Goal: Task Accomplishment & Management: Complete application form

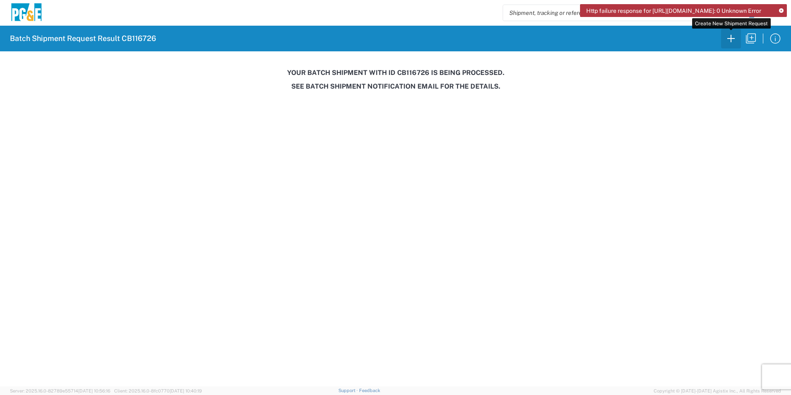
click at [737, 38] on icon "button" at bounding box center [731, 38] width 13 height 13
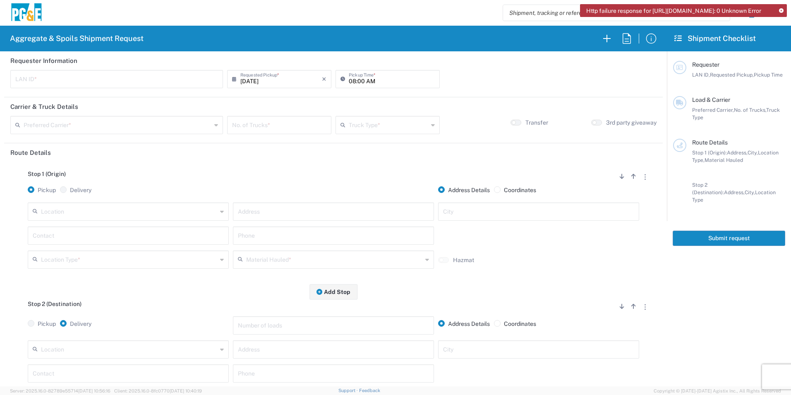
click at [54, 80] on input "text" at bounding box center [116, 78] width 203 height 14
type input "R4N8"
click at [251, 80] on input "08/15/2025" at bounding box center [281, 78] width 82 height 14
click at [236, 94] on span "‹" at bounding box center [236, 94] width 12 height 10
click at [277, 166] on span "30" at bounding box center [279, 166] width 12 height 12
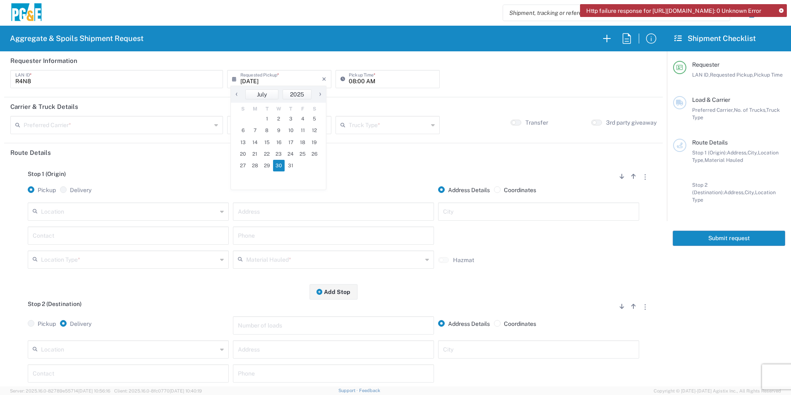
type input "07/30/2025"
click at [350, 82] on input "08:00 AM" at bounding box center [392, 78] width 86 height 14
click at [358, 81] on input "06:00 AM" at bounding box center [392, 78] width 86 height 14
type input "06:30 AM"
click at [295, 123] on input "number" at bounding box center [279, 124] width 94 height 14
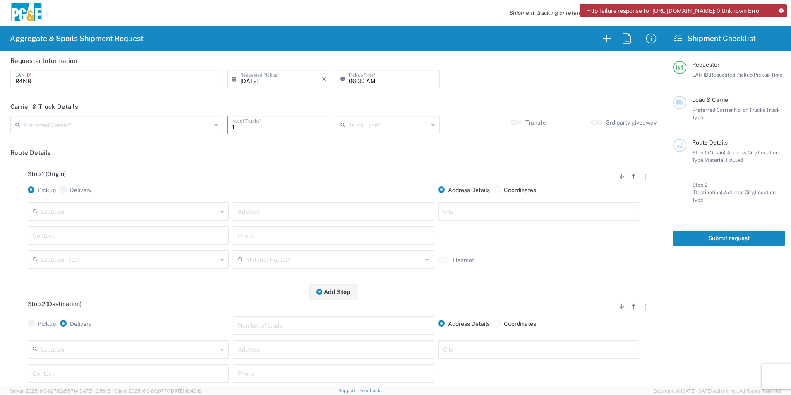
type input "1"
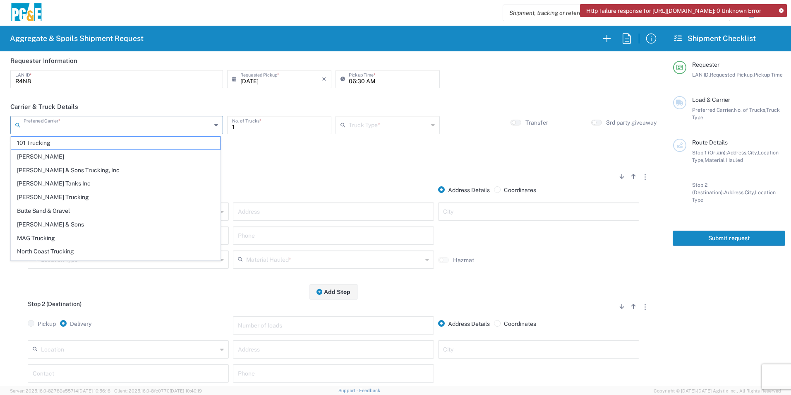
click at [66, 121] on input "text" at bounding box center [118, 124] width 188 height 14
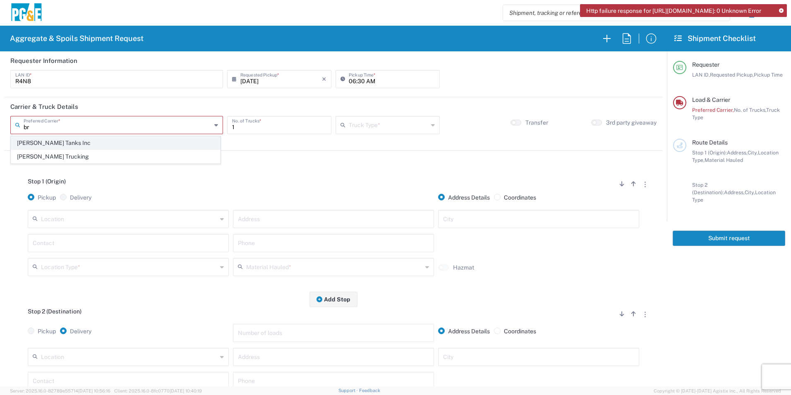
click at [67, 142] on span "[PERSON_NAME] Tanks Inc" at bounding box center [115, 143] width 209 height 13
type input "[PERSON_NAME] Tanks Inc"
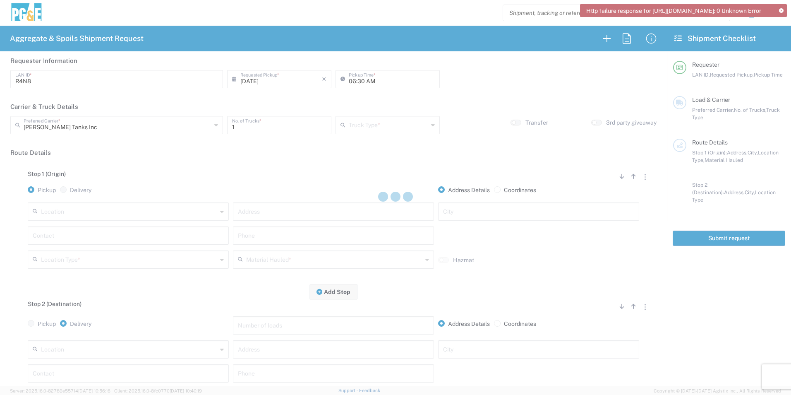
click at [366, 123] on input "text" at bounding box center [388, 124] width 79 height 14
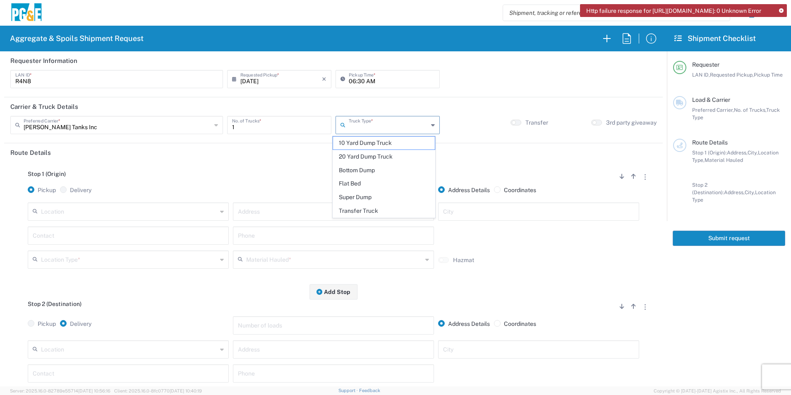
drag, startPoint x: 365, startPoint y: 158, endPoint x: 317, endPoint y: 165, distance: 48.6
click at [365, 157] on span "20 Yard Dump Truck" at bounding box center [383, 156] width 101 height 13
type input "20 Yard Dump Truck"
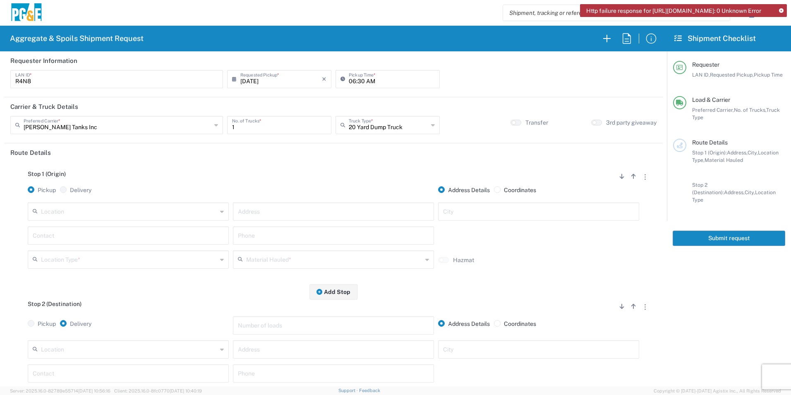
click at [97, 218] on input "text" at bounding box center [129, 211] width 176 height 14
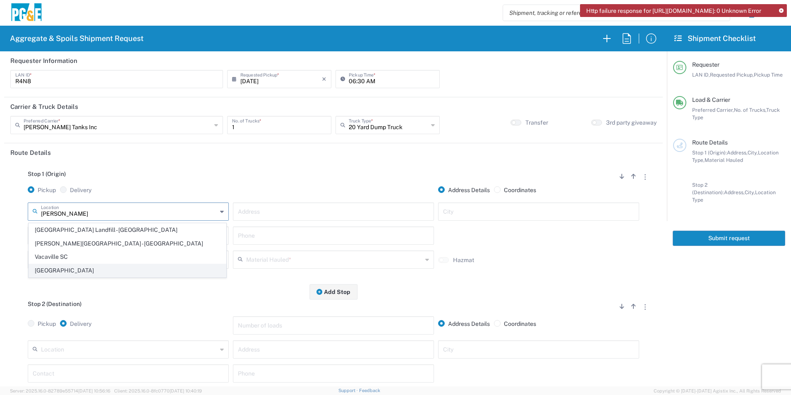
click at [64, 268] on span "[GEOGRAPHIC_DATA]" at bounding box center [127, 270] width 197 height 13
type input "[GEOGRAPHIC_DATA]"
type input "7150 Meridian Rd"
type input "Vacaville"
type input "Business No Loading Dock"
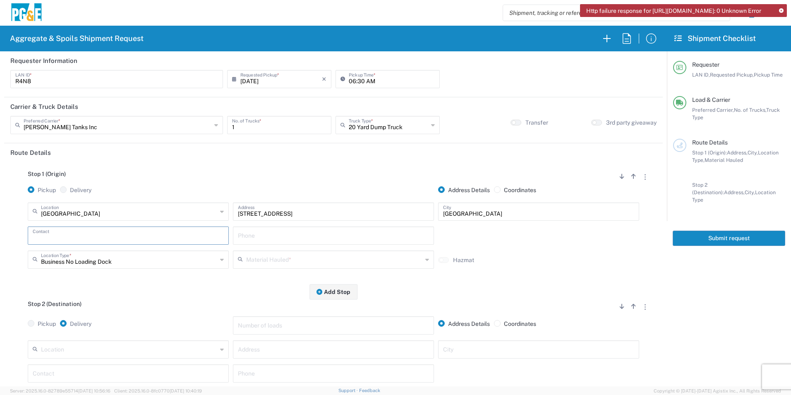
click at [86, 237] on input "text" at bounding box center [128, 235] width 191 height 14
type input "Rhiannon"
click at [338, 264] on input "text" at bounding box center [334, 259] width 176 height 14
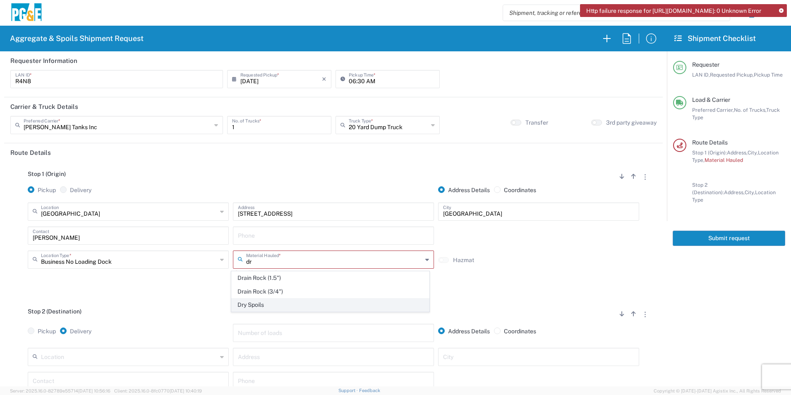
click at [257, 300] on span "Dry Spoils" at bounding box center [330, 304] width 197 height 13
type input "Dry Spoils"
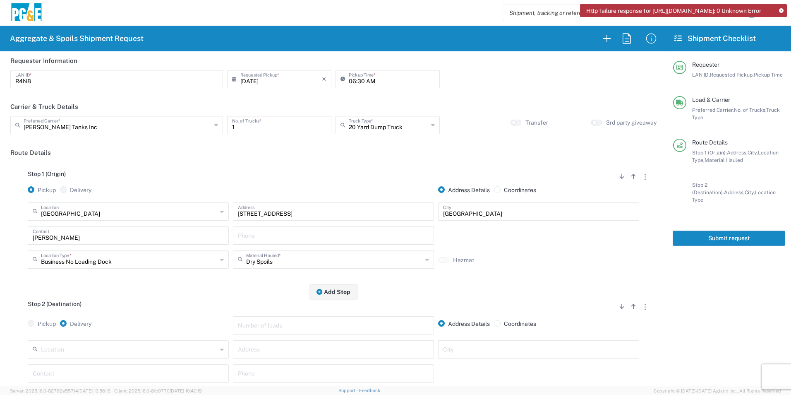
click at [135, 351] on input "text" at bounding box center [129, 348] width 176 height 14
click at [80, 335] on span "Potrero - Landfill" at bounding box center [127, 333] width 197 height 13
type input "Potrero - Landfill"
type input "3675 Potrero Hills Ln"
type input "Suisun City"
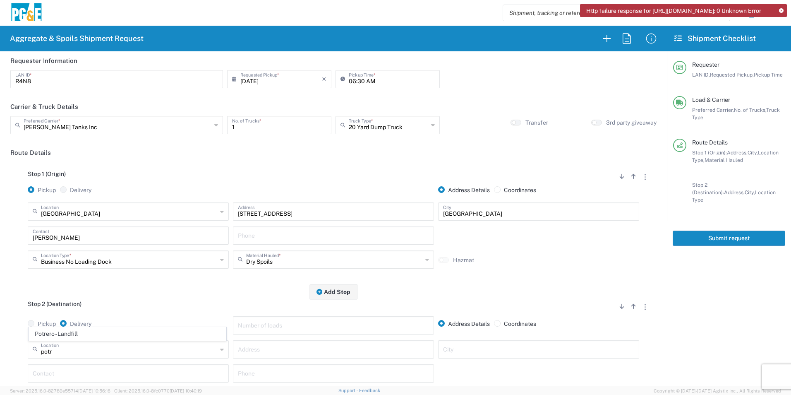
type input "Landfill"
click at [63, 374] on input "text" at bounding box center [128, 372] width 191 height 14
type input "Rhiannon"
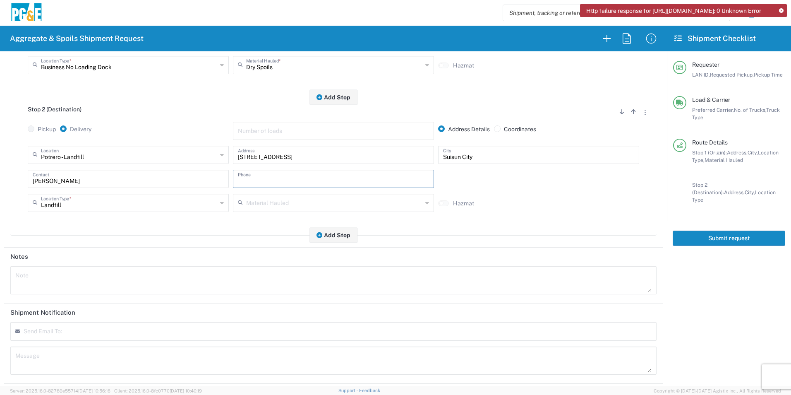
scroll to position [207, 0]
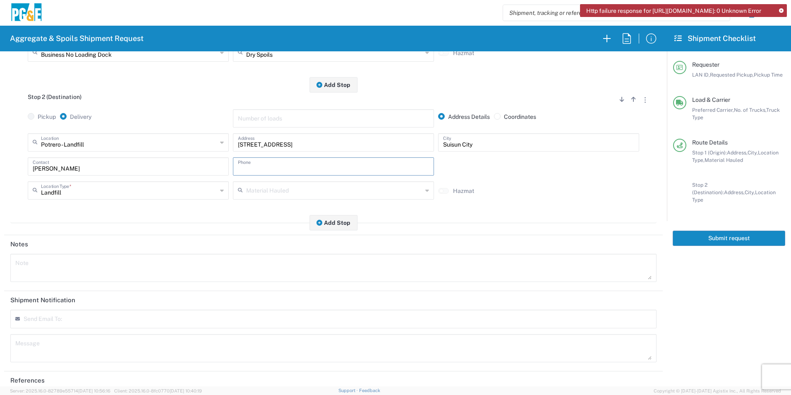
click at [120, 271] on textarea at bounding box center [333, 267] width 636 height 23
drag, startPoint x: 262, startPoint y: 264, endPoint x: 0, endPoint y: 263, distance: 262.3
click at [0, 262] on html "Http failure response for https://app.agistix.com/fs/api/shipment-references: 0…" at bounding box center [395, 197] width 791 height 395
drag, startPoint x: 146, startPoint y: 269, endPoint x: 158, endPoint y: 264, distance: 11.9
click at [146, 268] on textarea "Agistix Order created to charge for Untarped load fee from Potrero. Scale Tag #…" at bounding box center [333, 267] width 636 height 23
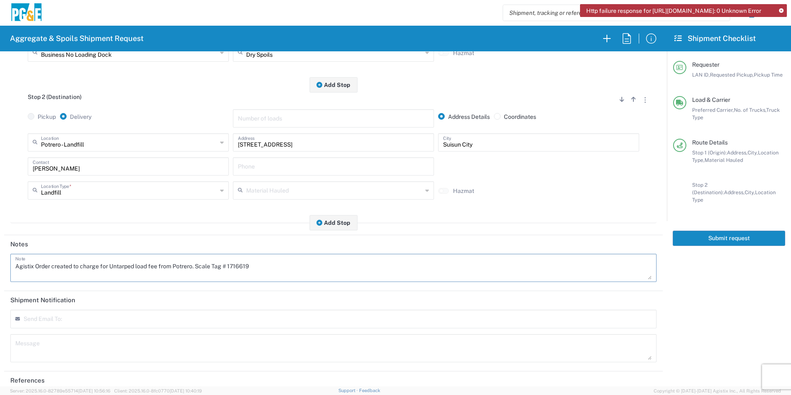
click at [160, 266] on textarea "Agistix Order created to charge for Untarped load fee from Potrero. Scale Tag #…" at bounding box center [333, 267] width 636 height 23
drag, startPoint x: 271, startPoint y: 268, endPoint x: 0, endPoint y: 265, distance: 271.5
click at [0, 265] on html "Http failure response for https://app.agistix.com/fs/api/shipment-references: 0…" at bounding box center [395, 197] width 791 height 395
type textarea "Agistix Order created to charge for Untarped load fee on 7/30 from Potrero. Sca…"
click at [29, 338] on textarea at bounding box center [333, 347] width 636 height 23
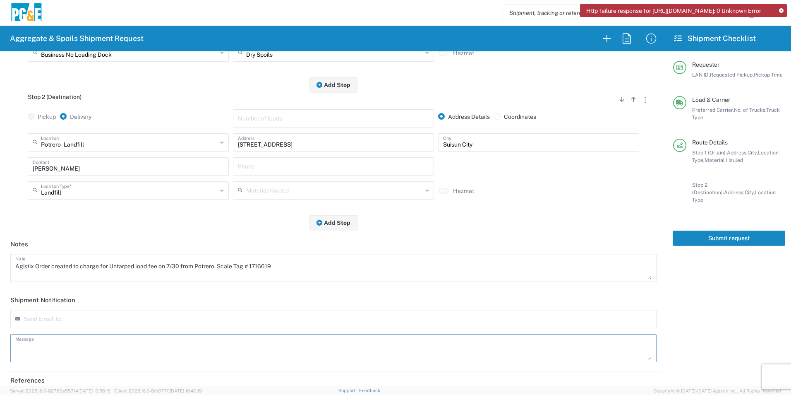
paste textarea "Agistix Order created to charge for Untarped load fee on 7/30 from Potrero. Sca…"
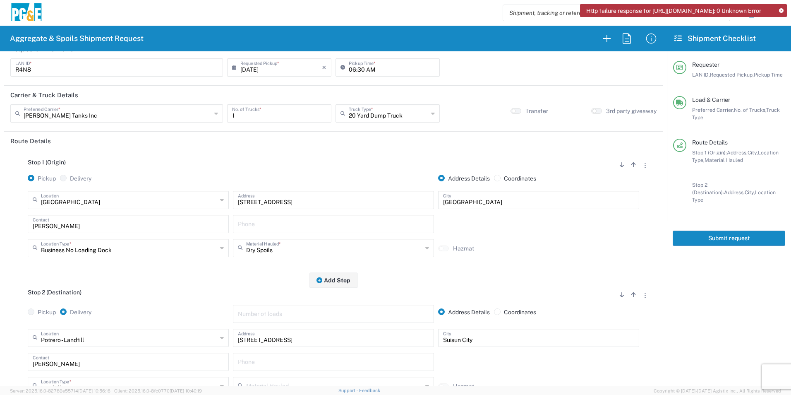
scroll to position [0, 0]
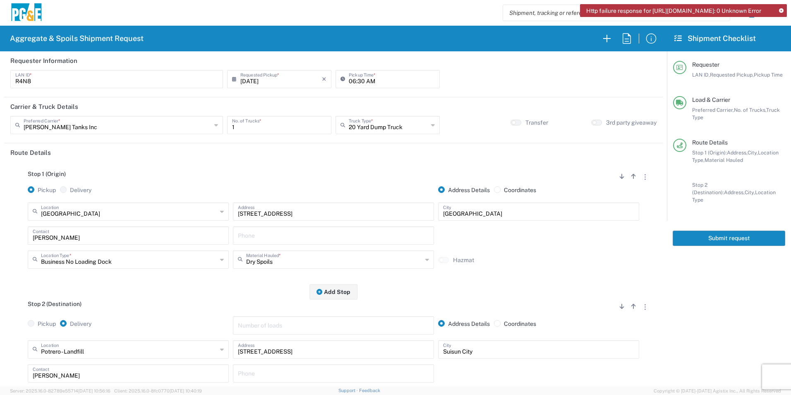
type textarea "Agistix Order created to charge for Untarped load fee on 7/30 from Potrero. Sca…"
click at [759, 230] on button "Submit request" at bounding box center [729, 237] width 113 height 15
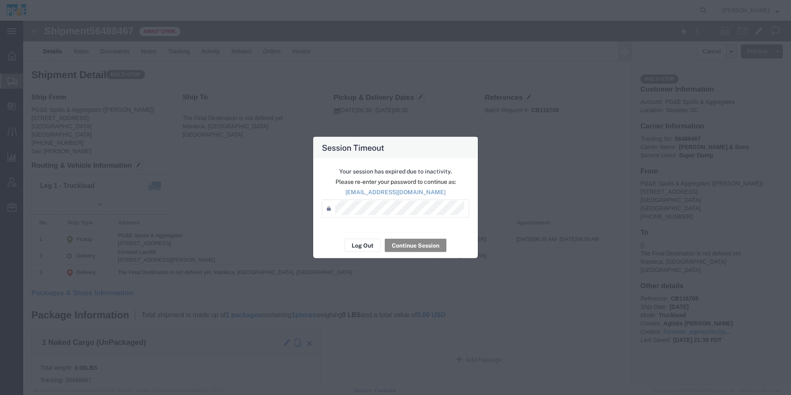
scroll to position [414, 0]
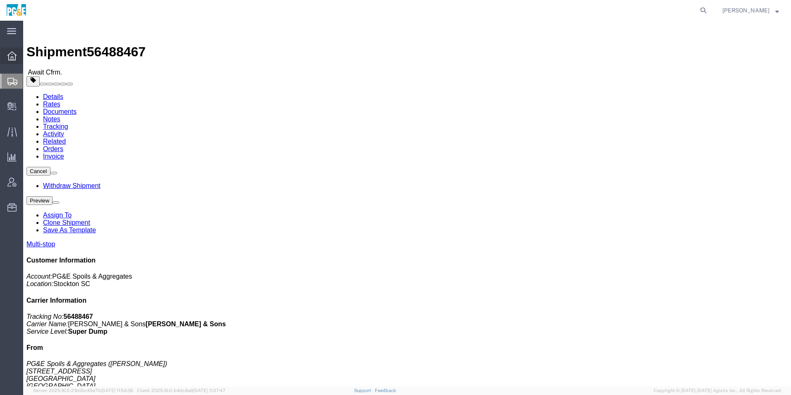
click at [14, 59] on icon at bounding box center [11, 55] width 9 height 9
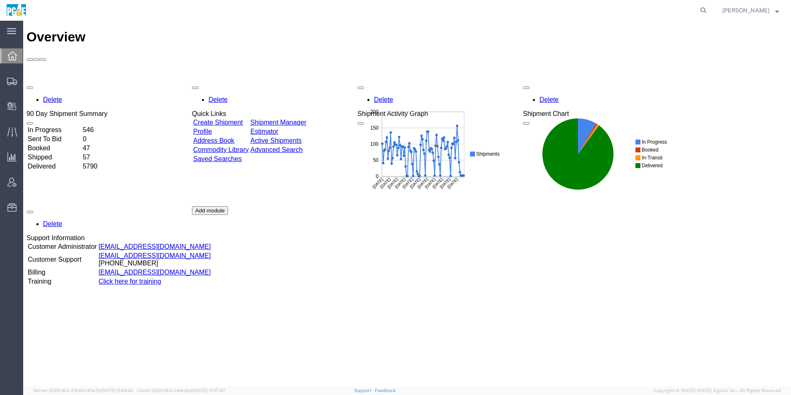
click at [322, 82] on div "Delete 90 Day Shipment Summary In Progress 546 Sent To Bid 0 Booked 47 Shipped …" at bounding box center [406, 206] width 761 height 248
click at [306, 119] on link "Shipment Manager" at bounding box center [278, 122] width 56 height 7
